Goal: Leave review/rating: Share an evaluation or opinion about a product, service, or content

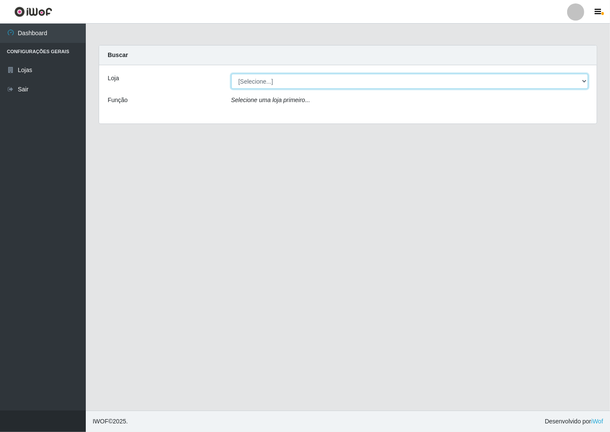
click at [579, 80] on select "[Selecione...] Minimercado Filezão" at bounding box center [409, 81] width 357 height 15
select select "204"
click at [231, 74] on select "[Selecione...] Minimercado Filezão" at bounding box center [409, 81] width 357 height 15
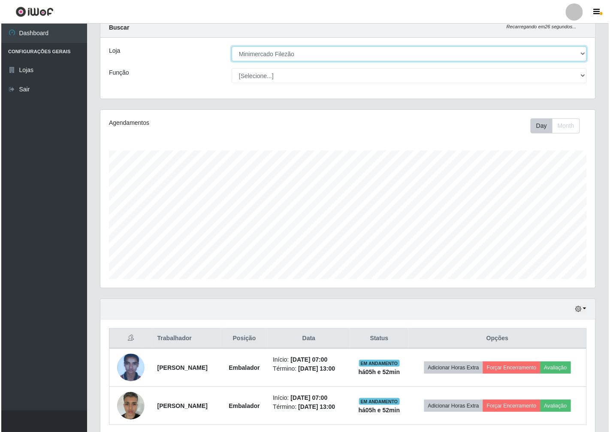
scroll to position [14, 0]
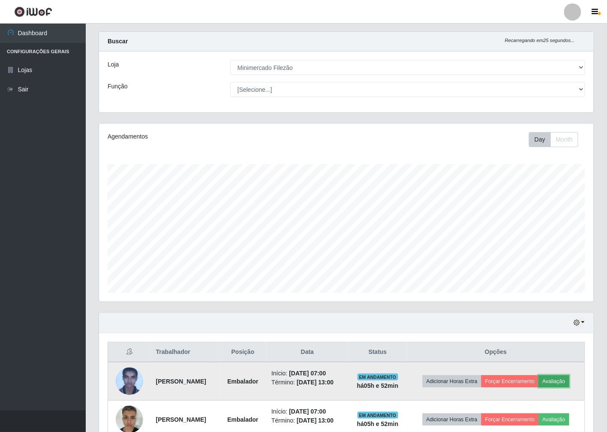
click at [557, 378] on button "Avaliação" at bounding box center [554, 381] width 30 height 12
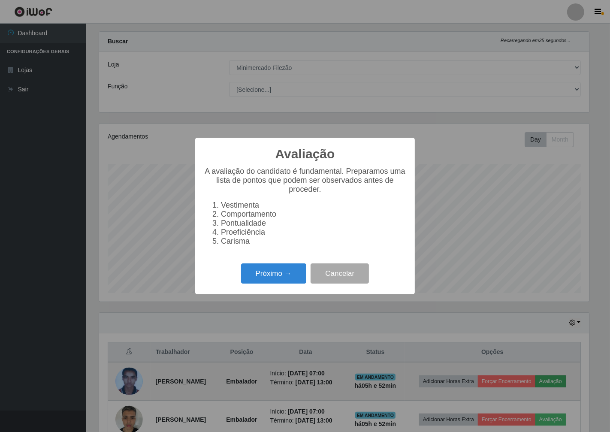
scroll to position [178, 490]
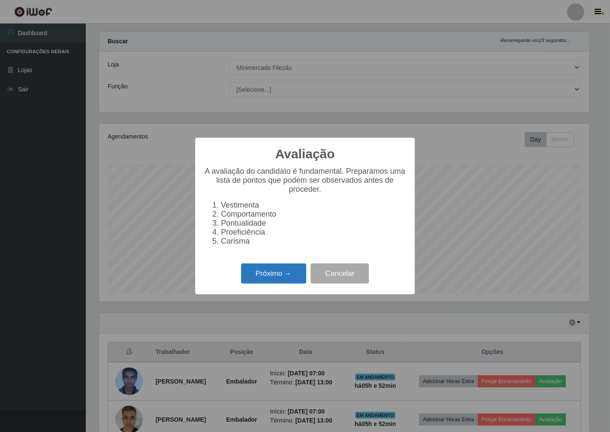
click at [275, 276] on button "Próximo →" at bounding box center [273, 273] width 65 height 20
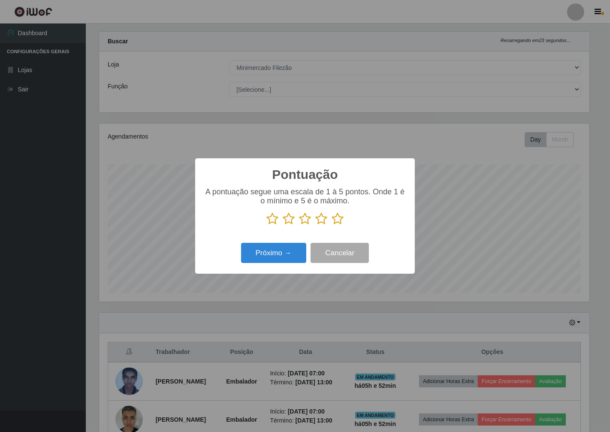
scroll to position [428634, 428322]
click at [338, 222] on icon at bounding box center [337, 218] width 12 height 13
click at [331, 225] on input "radio" at bounding box center [331, 225] width 0 height 0
click at [286, 251] on button "Próximo →" at bounding box center [273, 253] width 65 height 20
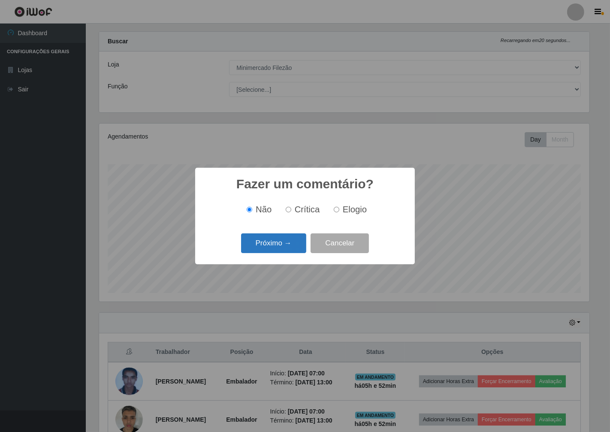
click at [274, 247] on button "Próximo →" at bounding box center [273, 243] width 65 height 20
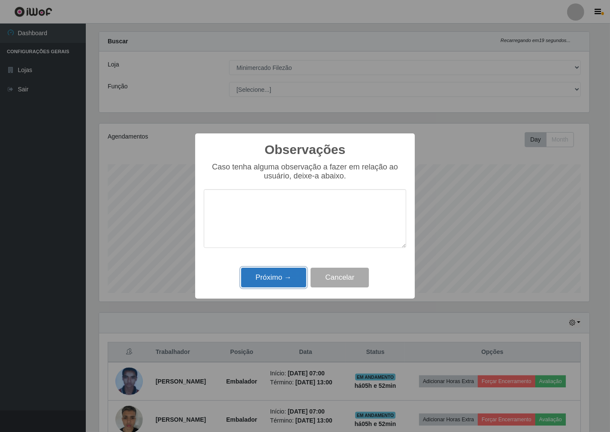
click at [283, 282] on button "Próximo →" at bounding box center [273, 278] width 65 height 20
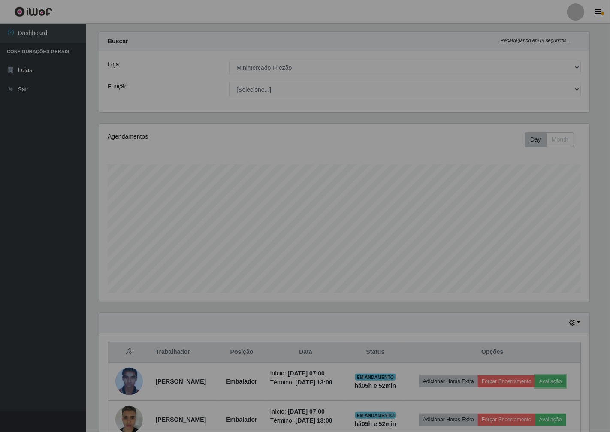
scroll to position [178, 495]
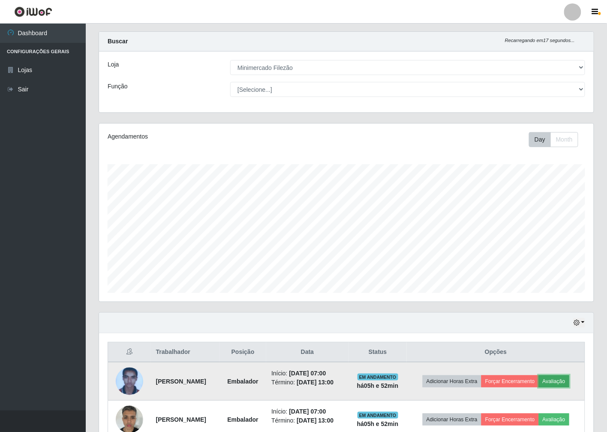
click at [560, 377] on button "Avaliação" at bounding box center [554, 381] width 30 height 12
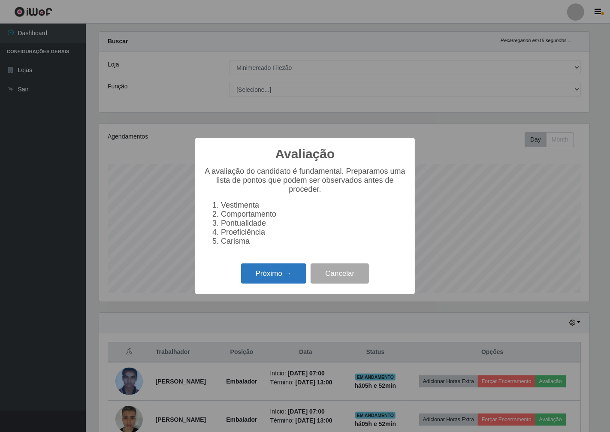
click at [289, 275] on button "Próximo →" at bounding box center [273, 273] width 65 height 20
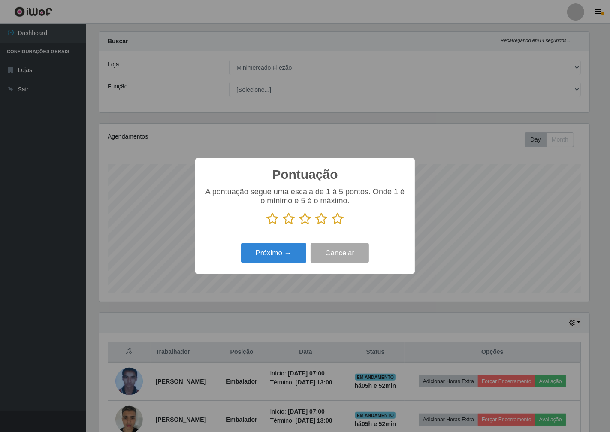
click at [340, 217] on icon at bounding box center [337, 218] width 12 height 13
click at [331, 225] on input "radio" at bounding box center [331, 225] width 0 height 0
click at [301, 241] on div "Pontuação × A pontuação segue uma escala de 1 à 5 pontos. Onde 1 é o mínimo e 5…" at bounding box center [305, 215] width 220 height 115
click at [292, 255] on button "Próximo →" at bounding box center [273, 253] width 65 height 20
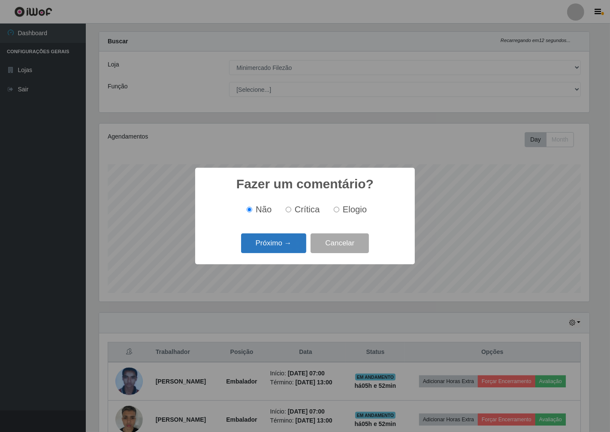
click at [294, 252] on button "Próximo →" at bounding box center [273, 243] width 65 height 20
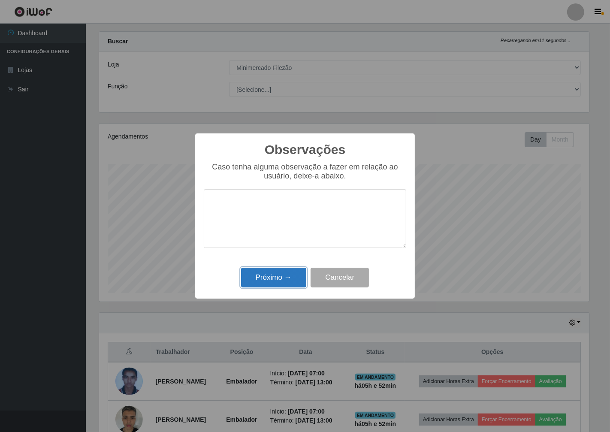
click at [301, 285] on button "Próximo →" at bounding box center [273, 278] width 65 height 20
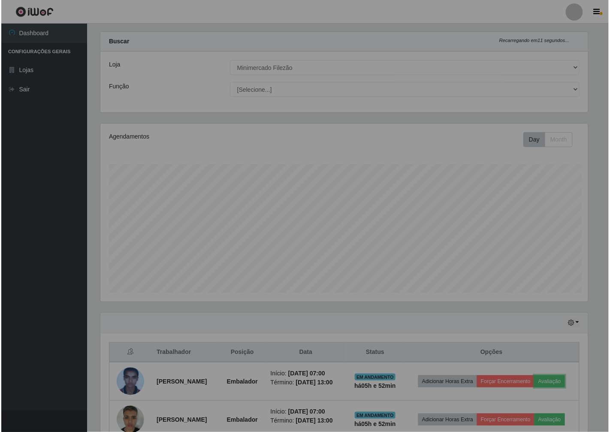
scroll to position [178, 495]
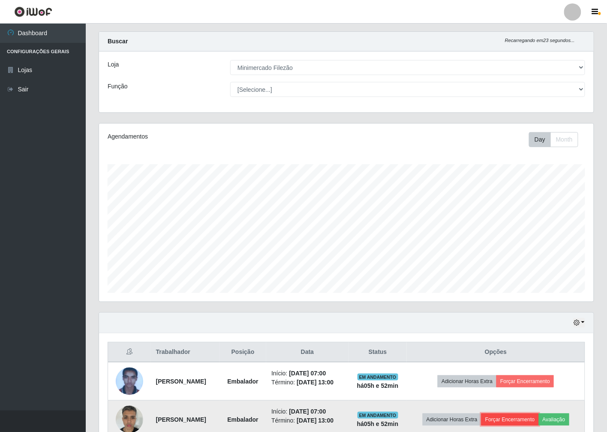
click at [500, 419] on button "Forçar Encerramento" at bounding box center [510, 419] width 57 height 12
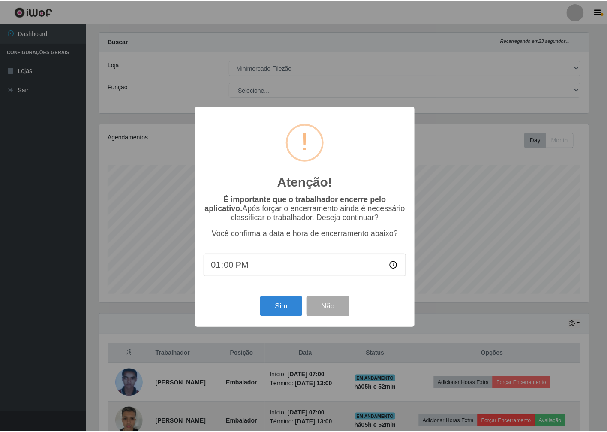
scroll to position [178, 490]
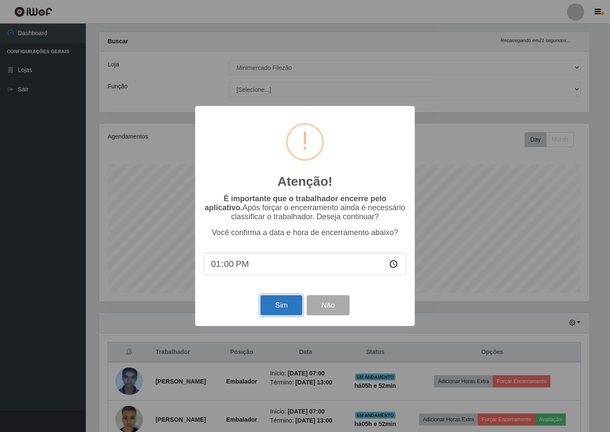
click at [264, 304] on button "Sim" at bounding box center [281, 305] width 42 height 20
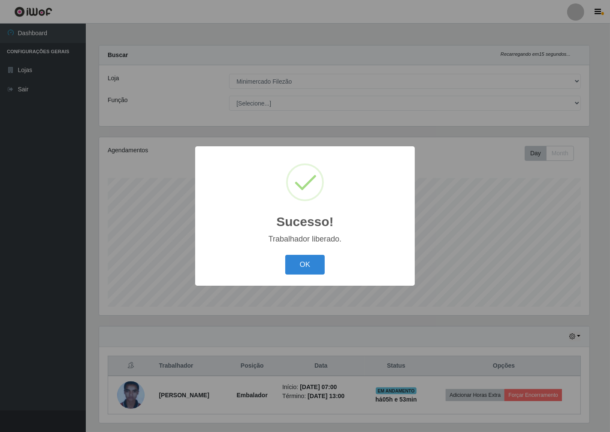
click at [310, 272] on button "OK" at bounding box center [305, 265] width 40 height 20
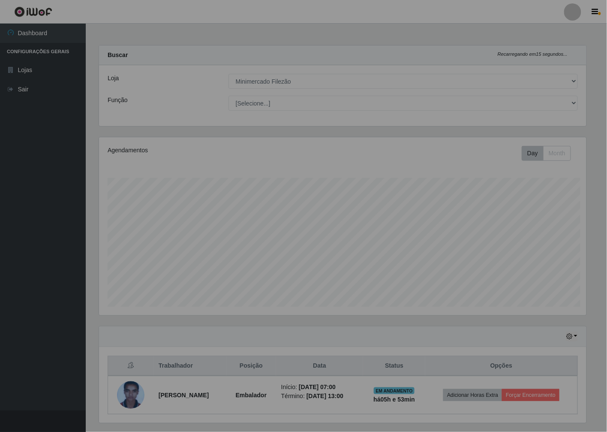
scroll to position [178, 495]
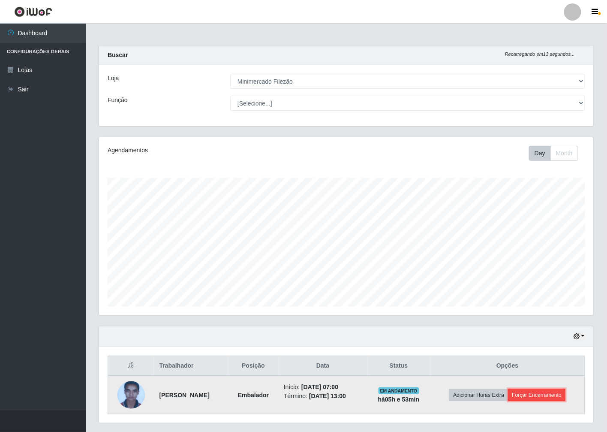
click at [556, 396] on button "Forçar Encerramento" at bounding box center [537, 395] width 57 height 12
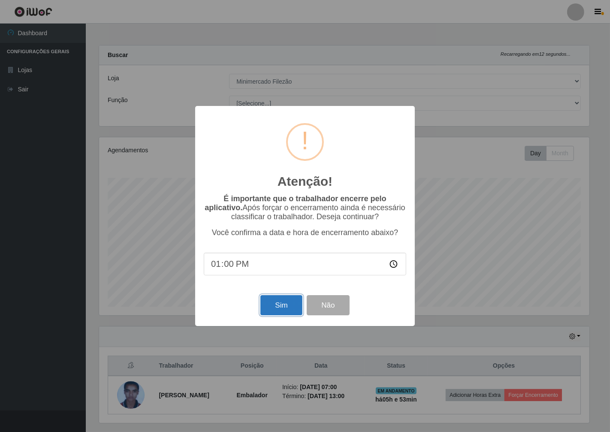
click at [277, 310] on button "Sim" at bounding box center [281, 305] width 42 height 20
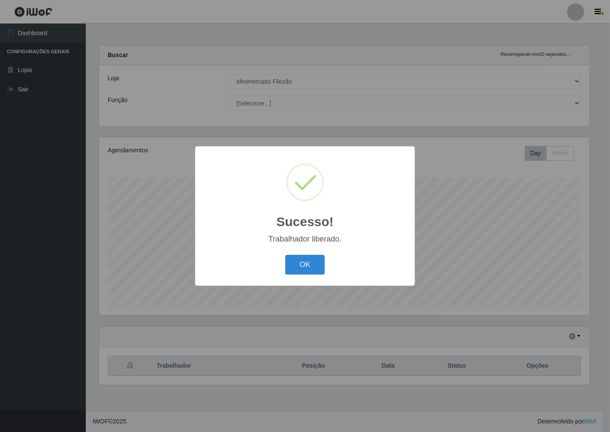
scroll to position [0, 0]
click at [296, 272] on button "OK" at bounding box center [305, 265] width 40 height 20
